Goal: Task Accomplishment & Management: Use online tool/utility

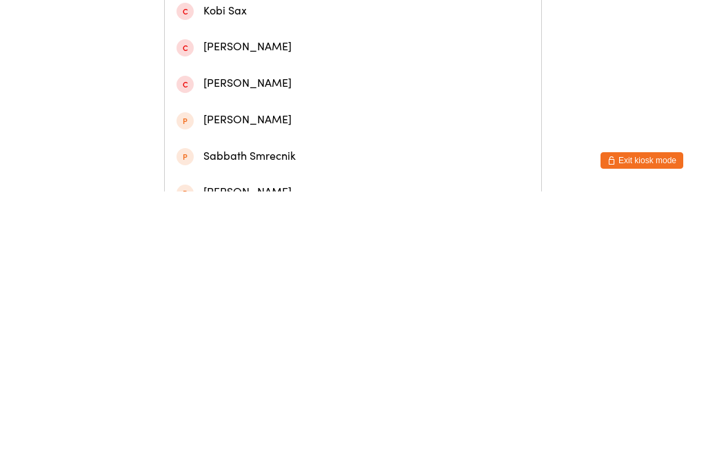
type input "Sab"
click at [217, 114] on div "[PERSON_NAME]" at bounding box center [353, 96] width 376 height 37
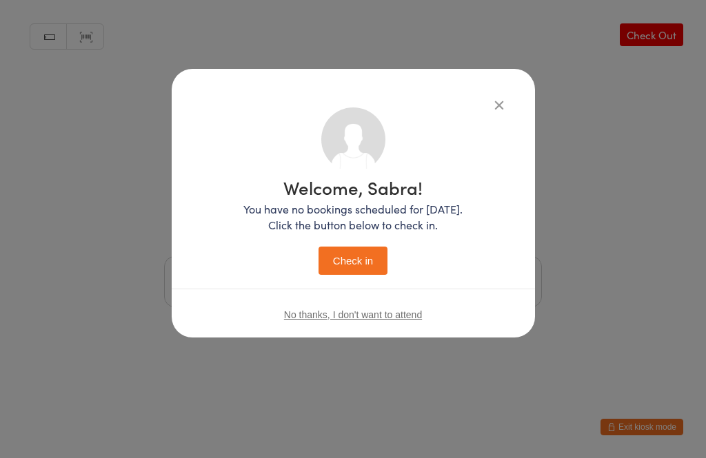
click at [337, 256] on button "Check in" at bounding box center [352, 261] width 69 height 28
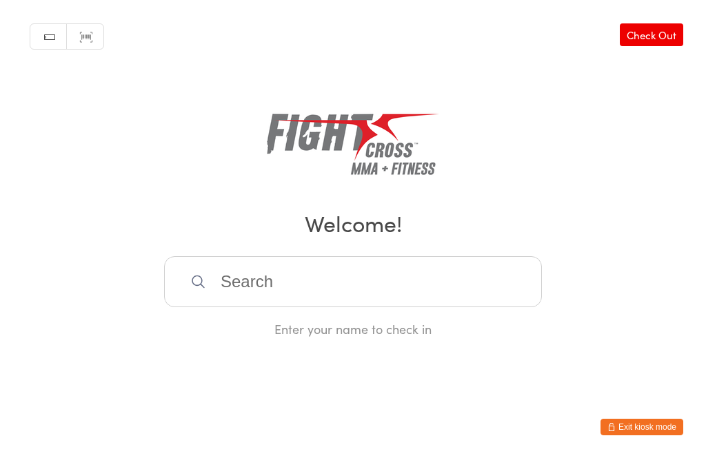
click at [258, 276] on input "search" at bounding box center [353, 281] width 378 height 51
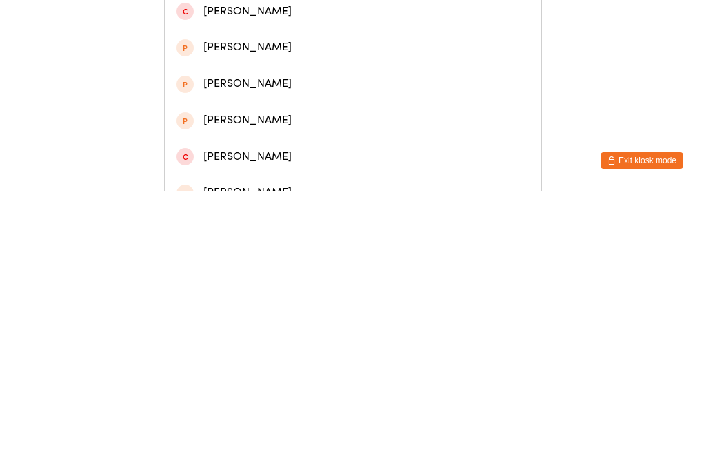
type input "Benjam"
click at [254, 62] on div "[PERSON_NAME]" at bounding box center [352, 59] width 353 height 19
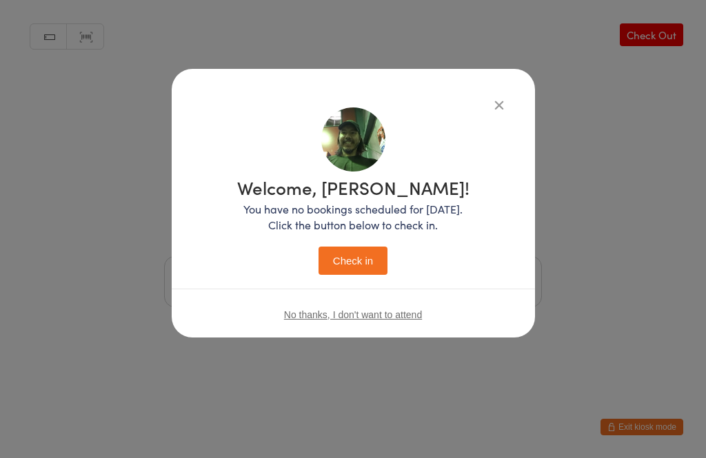
click at [366, 263] on button "Check in" at bounding box center [352, 261] width 69 height 28
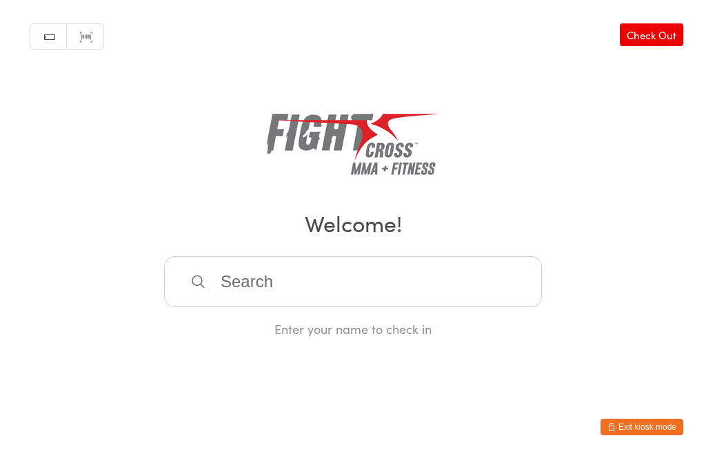
click at [241, 307] on input "search" at bounding box center [353, 281] width 378 height 51
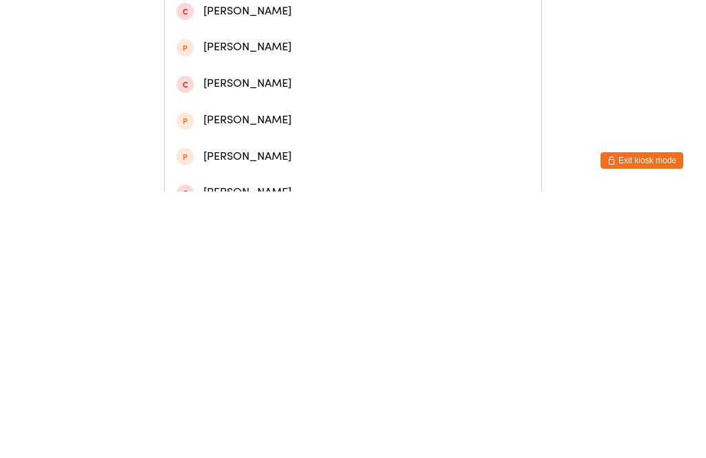
type input "[PERSON_NAME] pr"
click at [245, 69] on div "[PERSON_NAME]" at bounding box center [352, 59] width 353 height 19
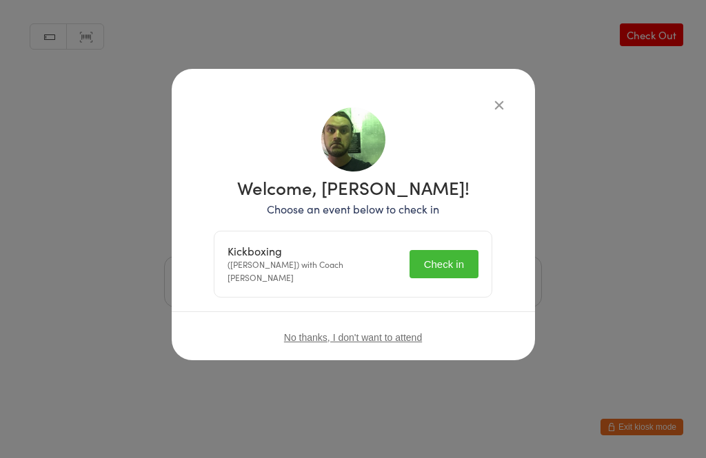
click at [436, 261] on button "Check in" at bounding box center [443, 264] width 69 height 28
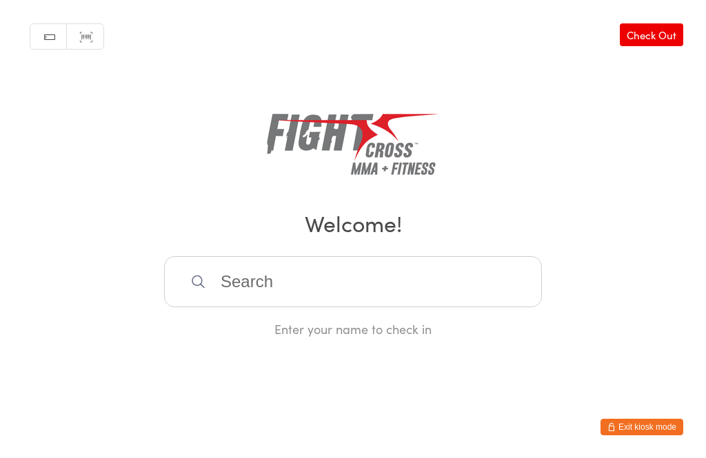
click at [400, 307] on input "search" at bounding box center [353, 281] width 378 height 51
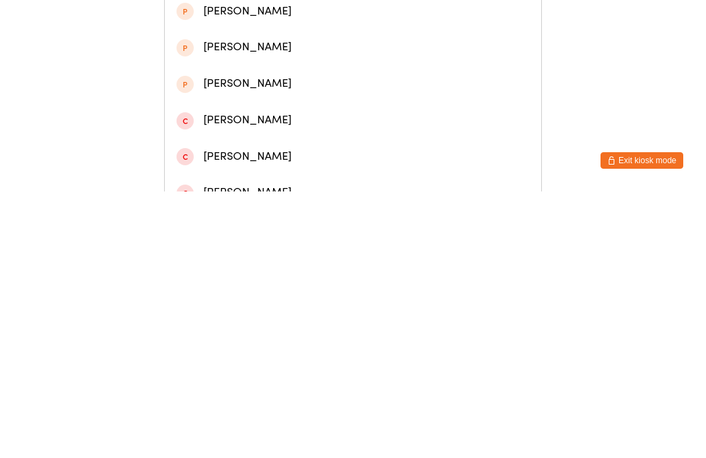
type input "[PERSON_NAME]"
click at [270, 63] on div "[PERSON_NAME]" at bounding box center [352, 59] width 353 height 19
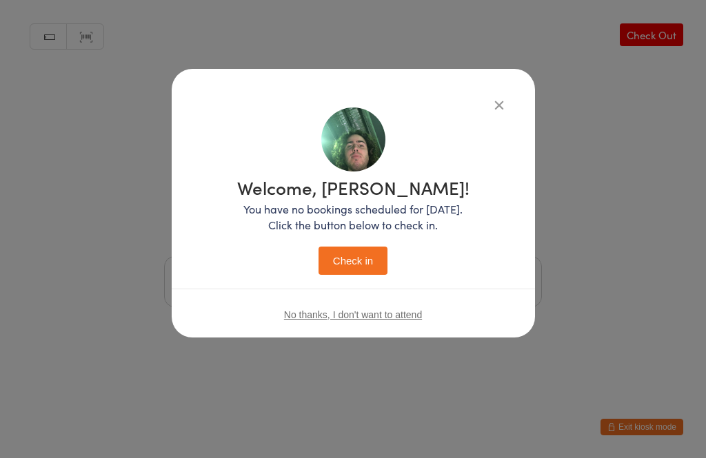
click at [349, 259] on button "Check in" at bounding box center [352, 261] width 69 height 28
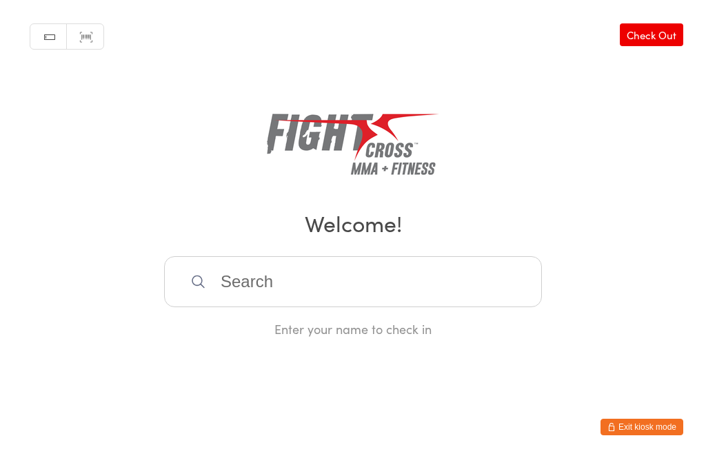
click at [330, 307] on input "search" at bounding box center [353, 281] width 378 height 51
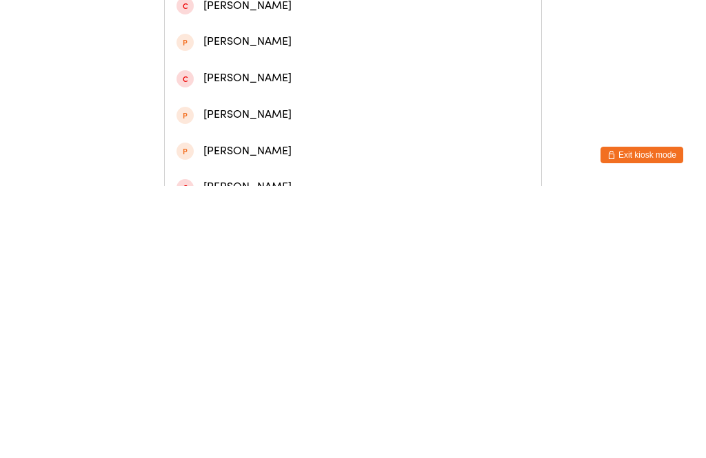
type input "[PERSON_NAME]"
click at [237, 172] on div "[PERSON_NAME]" at bounding box center [352, 168] width 353 height 19
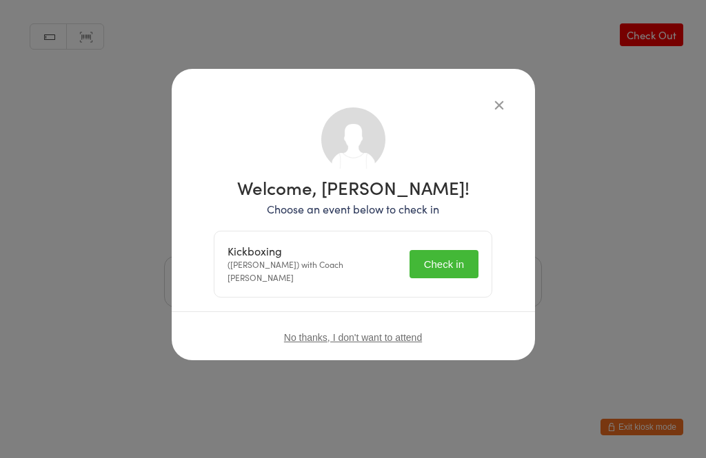
click at [454, 261] on button "Check in" at bounding box center [443, 264] width 69 height 28
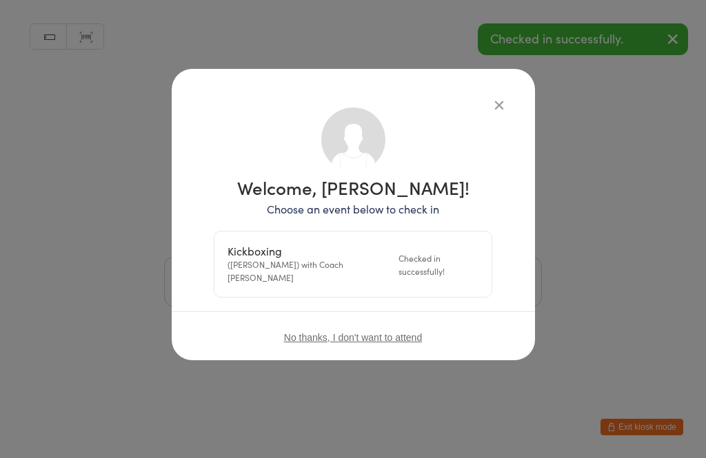
click at [492, 105] on icon "button" at bounding box center [499, 104] width 15 height 15
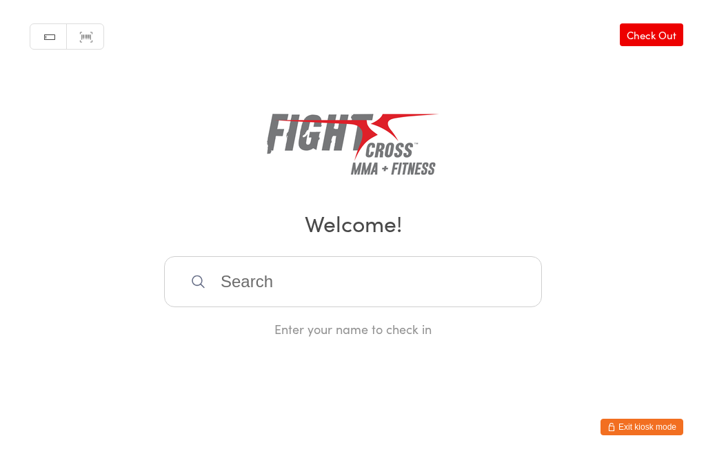
click at [270, 291] on input "search" at bounding box center [353, 281] width 378 height 51
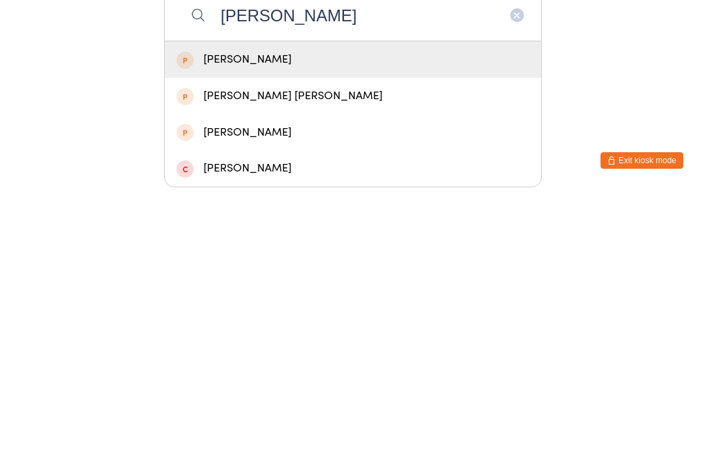
type input "[PERSON_NAME]"
click at [231, 317] on div "[PERSON_NAME]" at bounding box center [352, 326] width 353 height 19
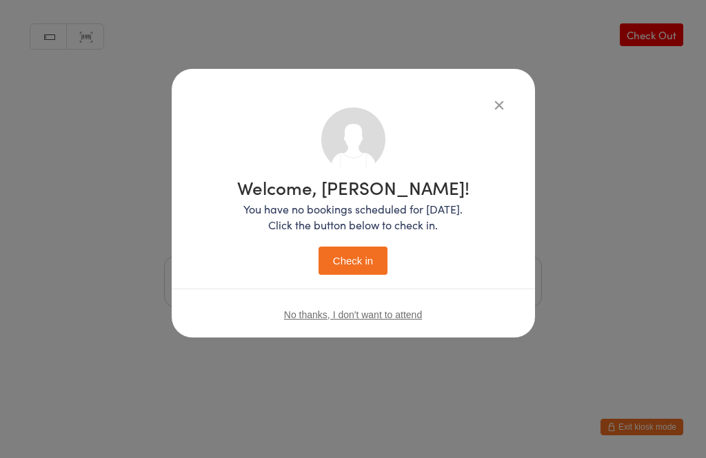
click at [347, 264] on button "Check in" at bounding box center [352, 261] width 69 height 28
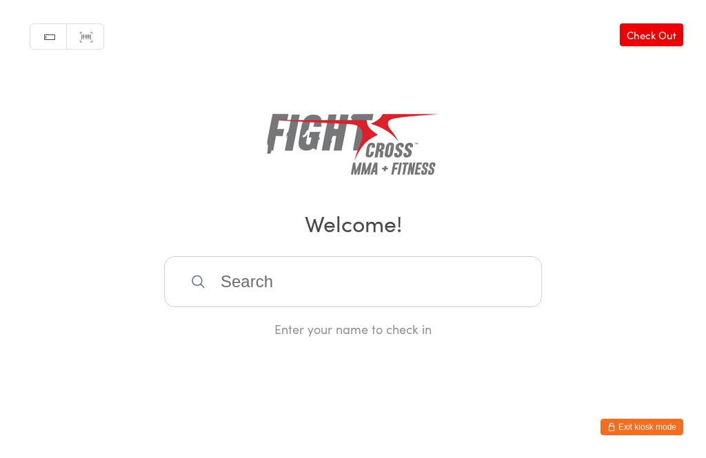
click at [332, 302] on input "search" at bounding box center [353, 281] width 378 height 51
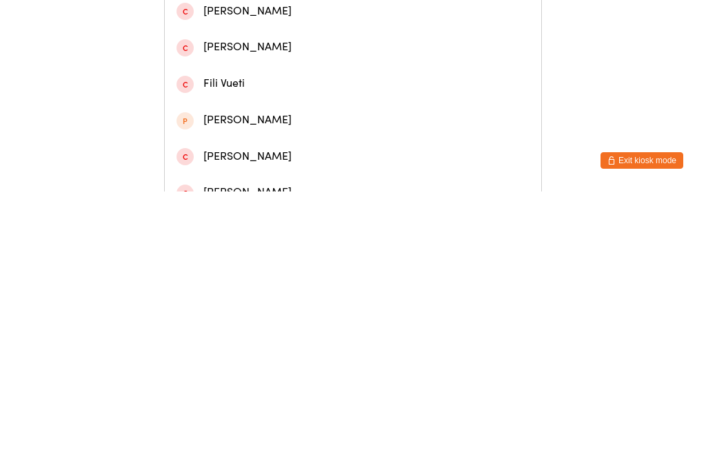
type input "[PERSON_NAME]"
click at [298, 69] on div "[PERSON_NAME]" at bounding box center [352, 59] width 353 height 19
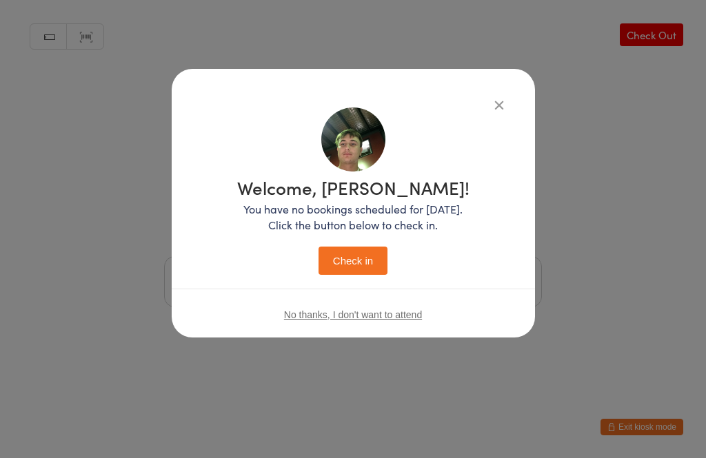
click at [345, 247] on button "Check in" at bounding box center [352, 261] width 69 height 28
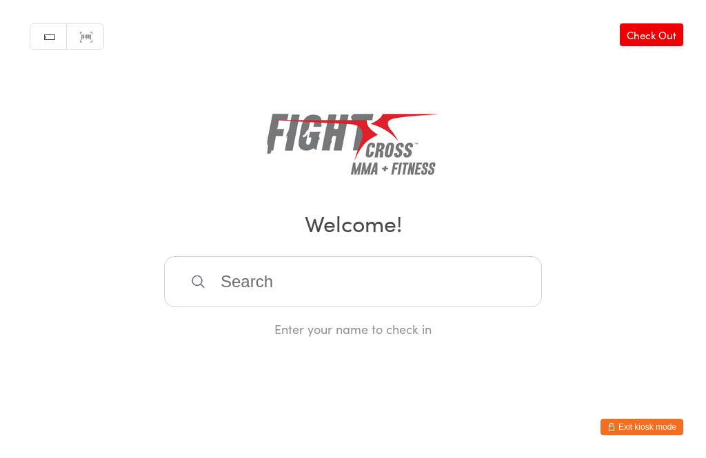
click at [225, 298] on input "search" at bounding box center [353, 281] width 378 height 51
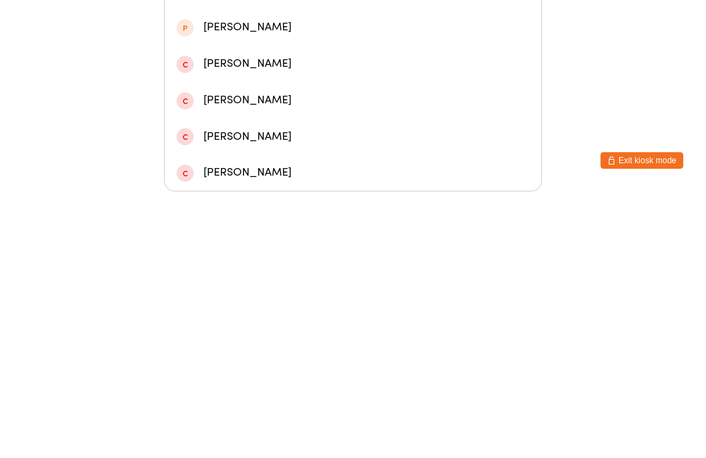
type input "Zara"
click at [214, 176] on div "[PERSON_NAME]" at bounding box center [352, 185] width 353 height 19
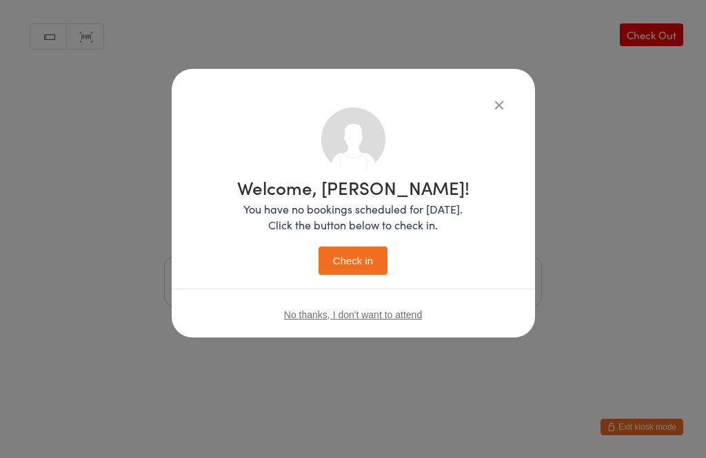
click at [339, 255] on button "Check in" at bounding box center [352, 261] width 69 height 28
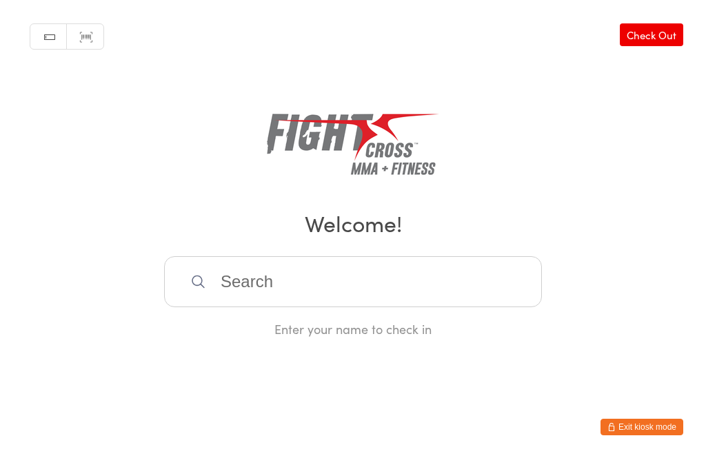
click at [392, 283] on input "search" at bounding box center [353, 281] width 378 height 51
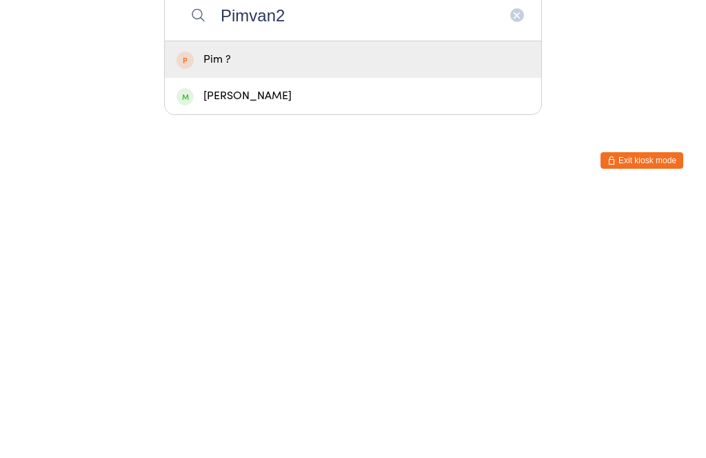
type input "Pimvan2"
click at [293, 354] on div "[PERSON_NAME]" at bounding box center [352, 363] width 353 height 19
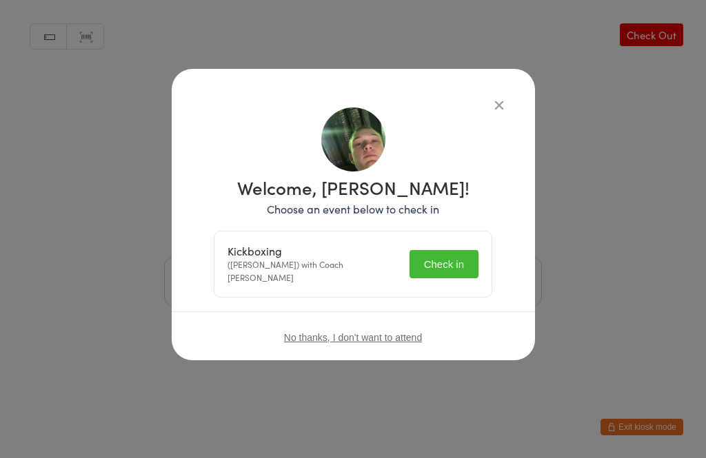
click at [429, 266] on button "Check in" at bounding box center [443, 264] width 69 height 28
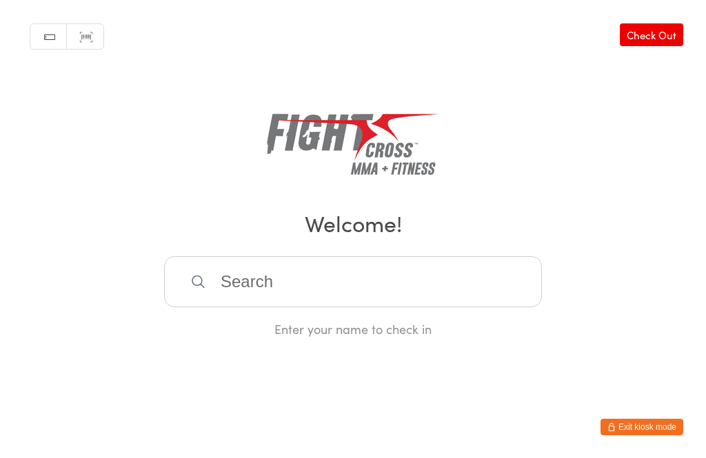
click at [365, 300] on input "search" at bounding box center [353, 281] width 378 height 51
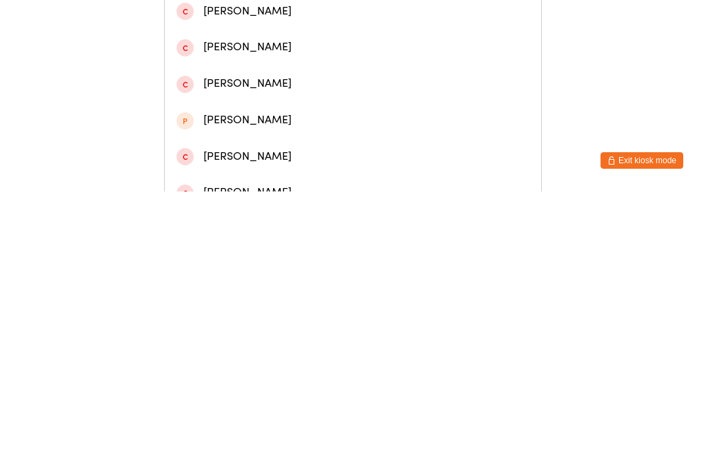
type input "Hang"
click at [295, 105] on div "Hang ([PERSON_NAME]) Min" at bounding box center [352, 96] width 353 height 19
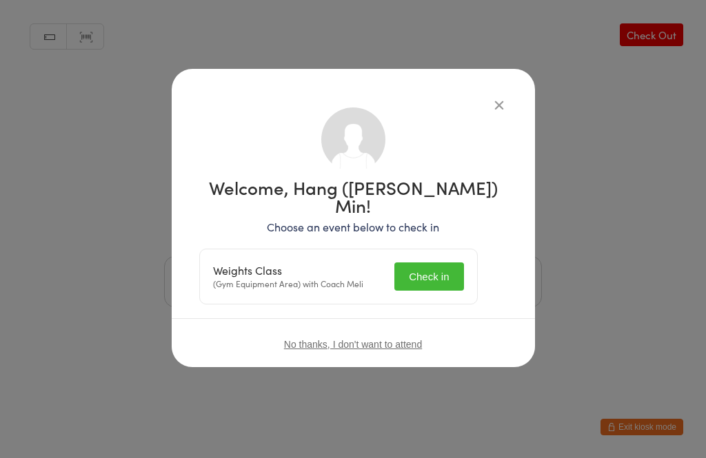
click at [440, 267] on button "Check in" at bounding box center [428, 277] width 69 height 28
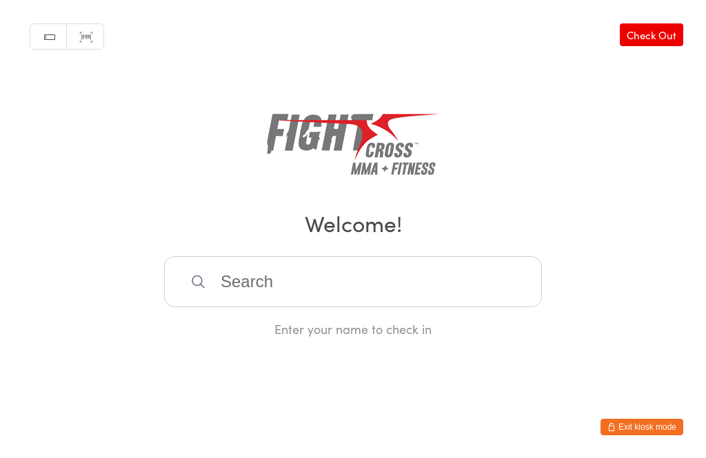
click at [396, 307] on input "search" at bounding box center [353, 281] width 378 height 51
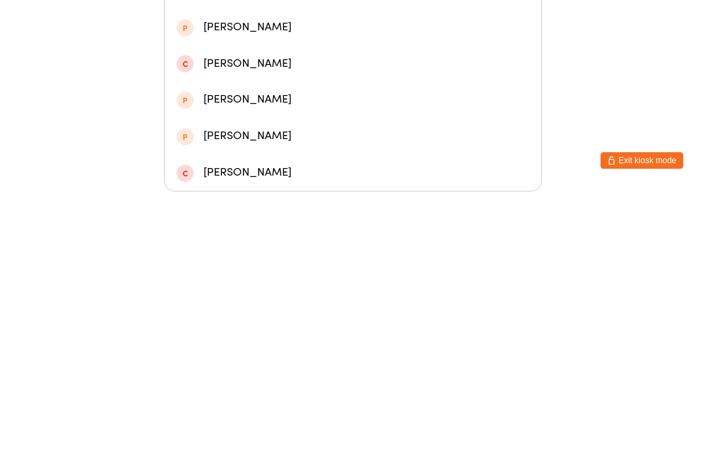
type input "[PERSON_NAME]"
click at [447, 103] on div "[PERSON_NAME]" at bounding box center [352, 112] width 353 height 19
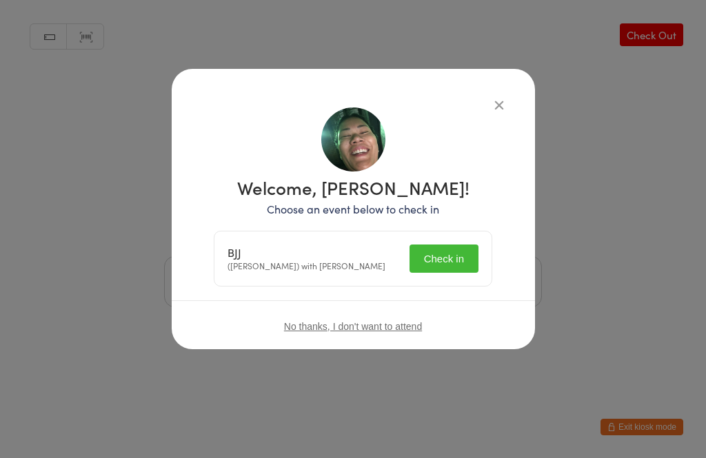
click at [446, 266] on button "Check in" at bounding box center [443, 259] width 69 height 28
